Goal: Communication & Community: Ask a question

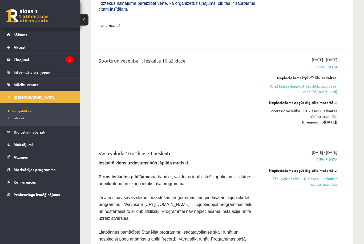
scroll to position [759, 0]
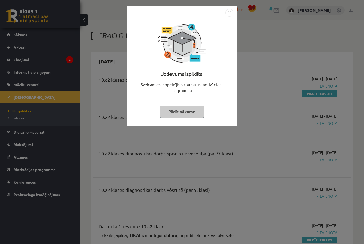
scroll to position [759, 0]
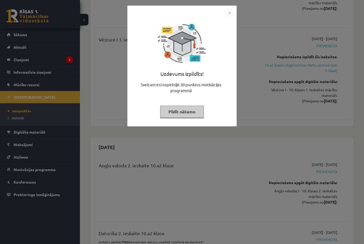
click at [193, 113] on button "Pildīt nākamo" at bounding box center [182, 112] width 44 height 12
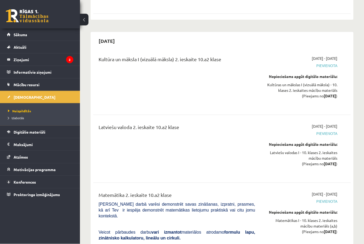
scroll to position [1377, 0]
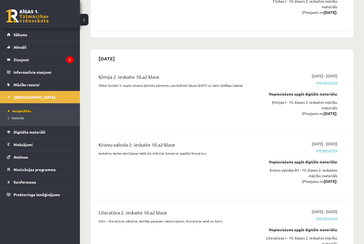
click at [63, 56] on legend "Ziņojumi 2" at bounding box center [44, 60] width 60 height 12
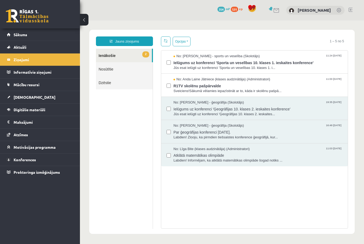
click at [298, 87] on span "R1TV skolēnu pašpārvalde" at bounding box center [257, 85] width 169 height 7
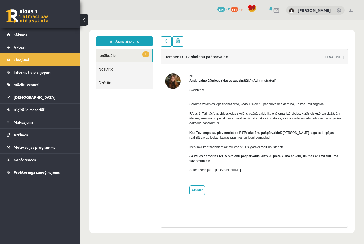
click at [49, 35] on link "Sākums" at bounding box center [40, 35] width 66 height 12
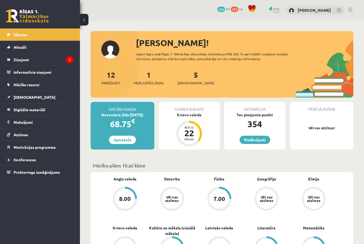
click at [199, 114] on div "Krievu valoda" at bounding box center [190, 115] width 62 height 6
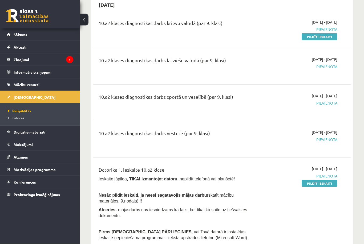
scroll to position [57, 0]
click at [50, 56] on legend "Ziņojumi 1" at bounding box center [44, 60] width 60 height 12
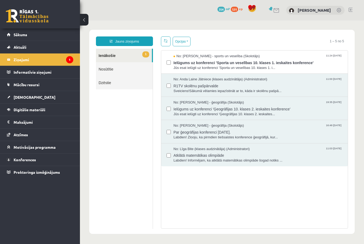
click at [295, 66] on span "Jūs esat ielūgti uz konferenci 'Sporta un veselības 10. klases 1. i..." at bounding box center [257, 68] width 169 height 5
